Goal: Information Seeking & Learning: Learn about a topic

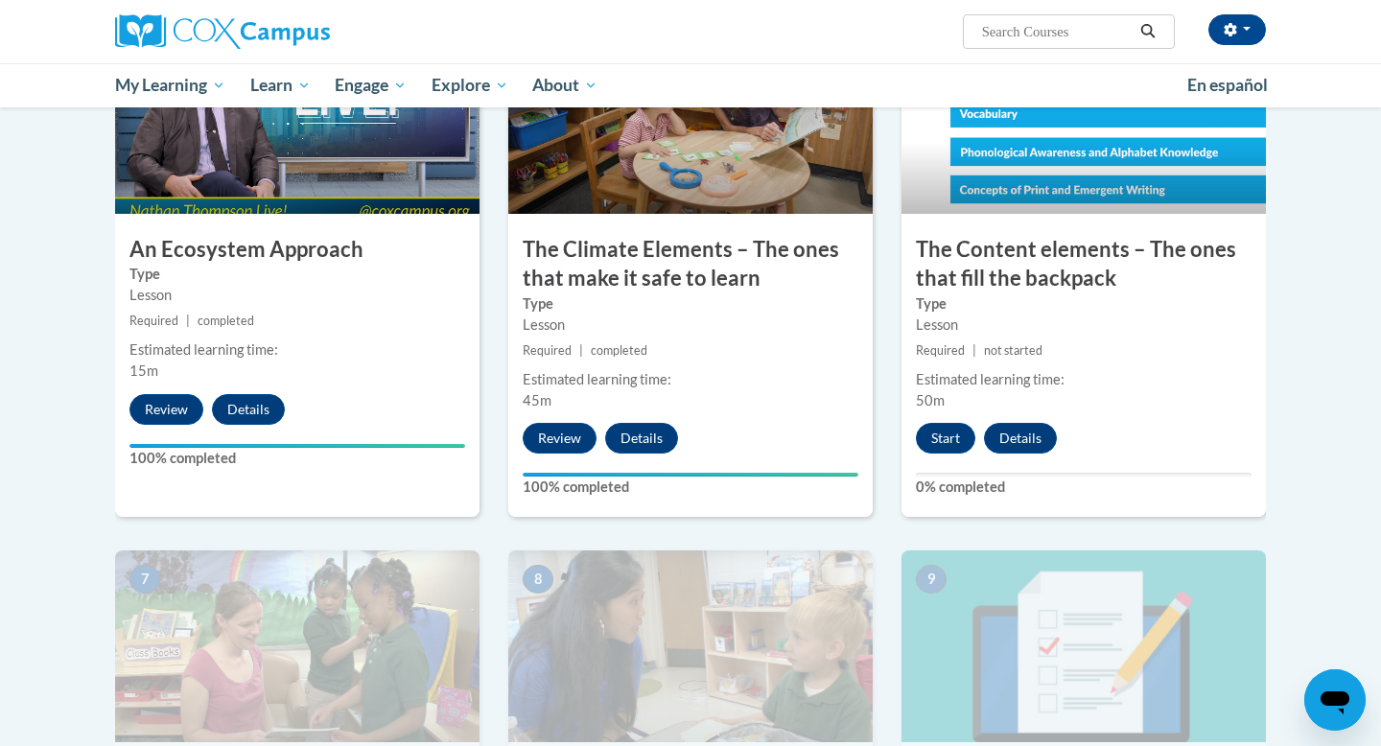
scroll to position [1060, 0]
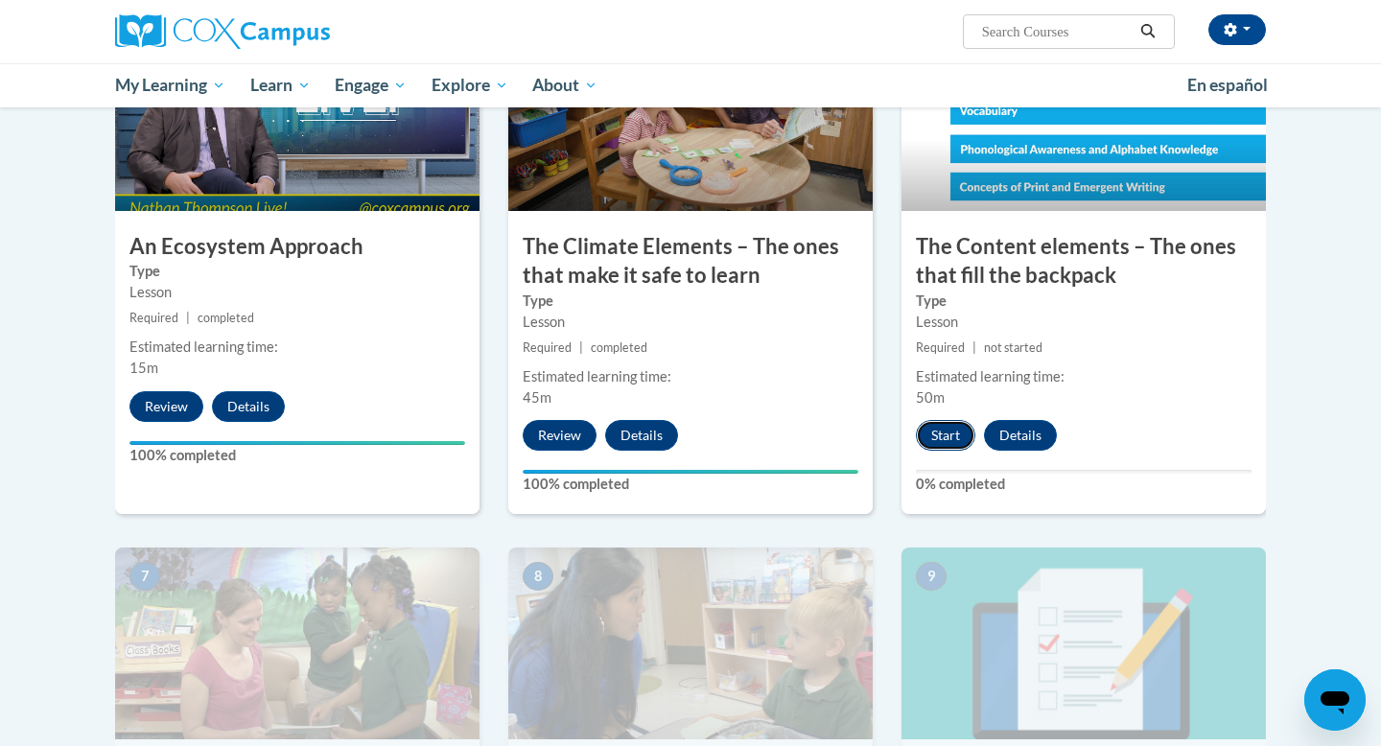
click at [955, 435] on button "Start" at bounding box center [945, 435] width 59 height 31
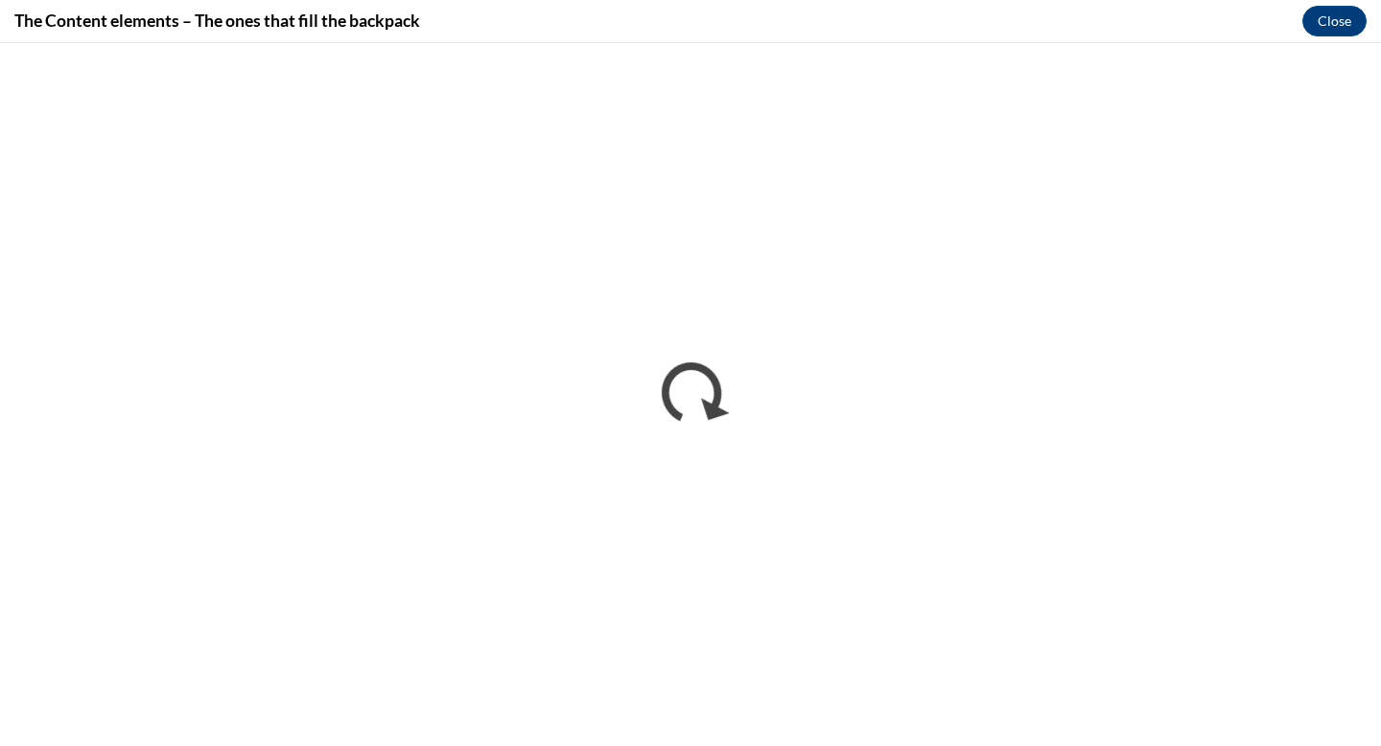
scroll to position [0, 0]
